Goal: Task Accomplishment & Management: Manage account settings

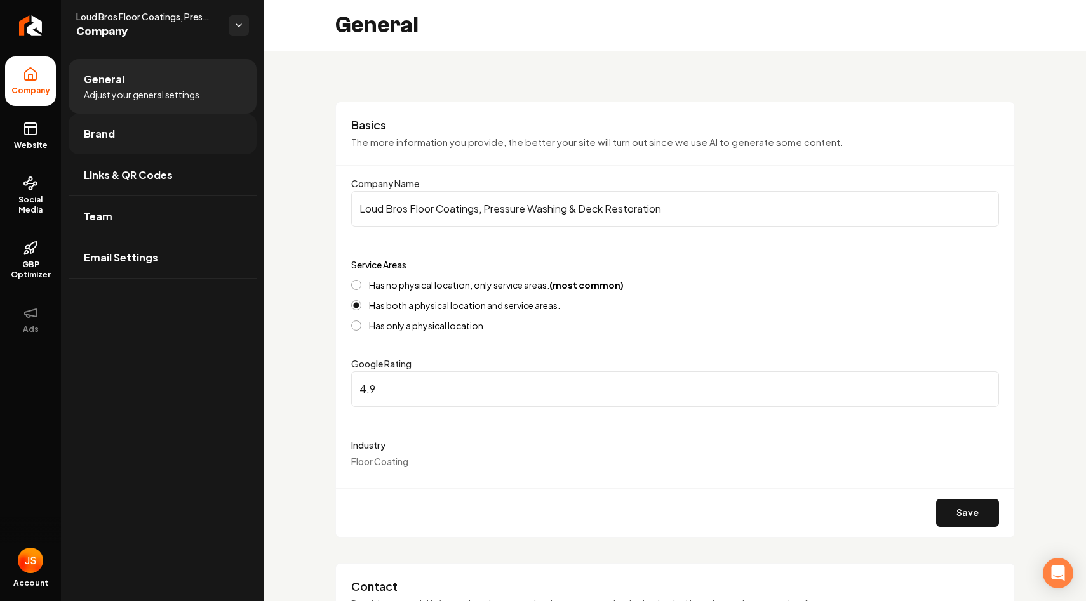
click at [88, 130] on span "Brand" at bounding box center [99, 133] width 31 height 15
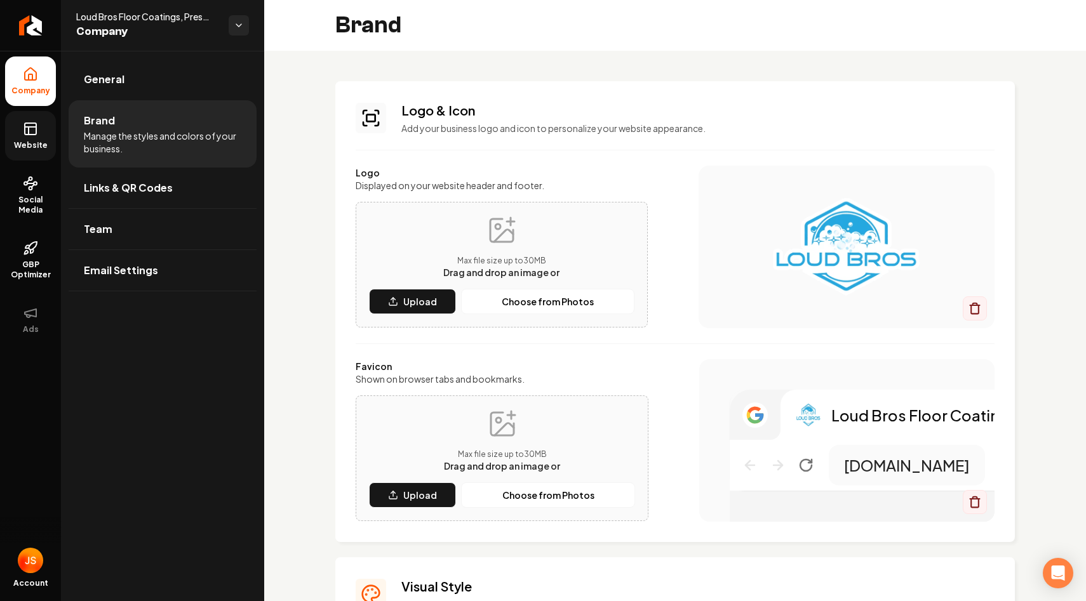
click at [32, 143] on span "Website" at bounding box center [31, 145] width 44 height 10
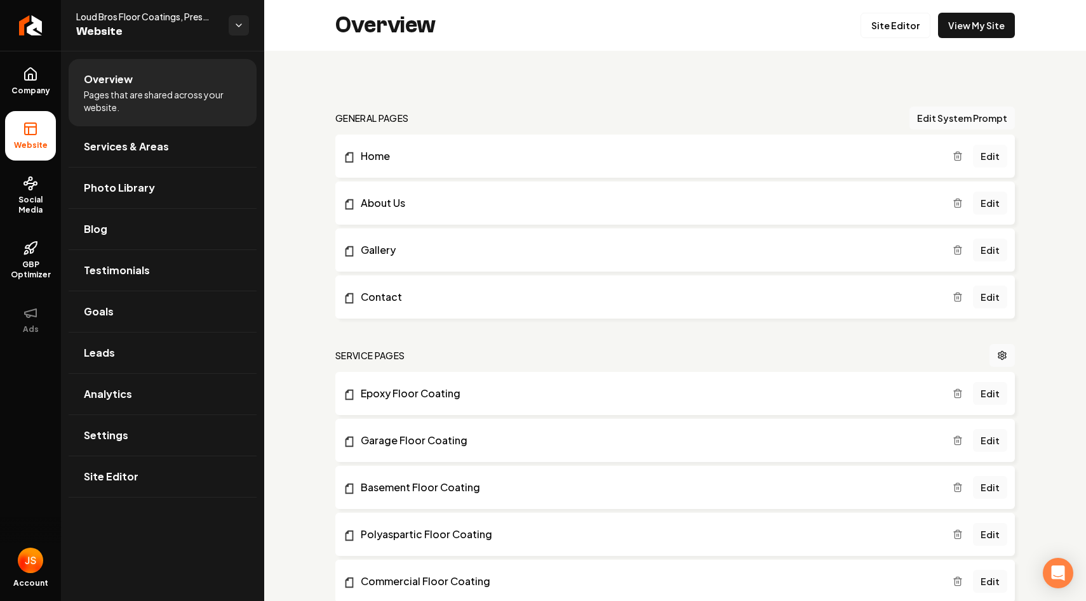
click at [986, 151] on link "Edit" at bounding box center [990, 156] width 34 height 23
